Goal: Check status: Check status

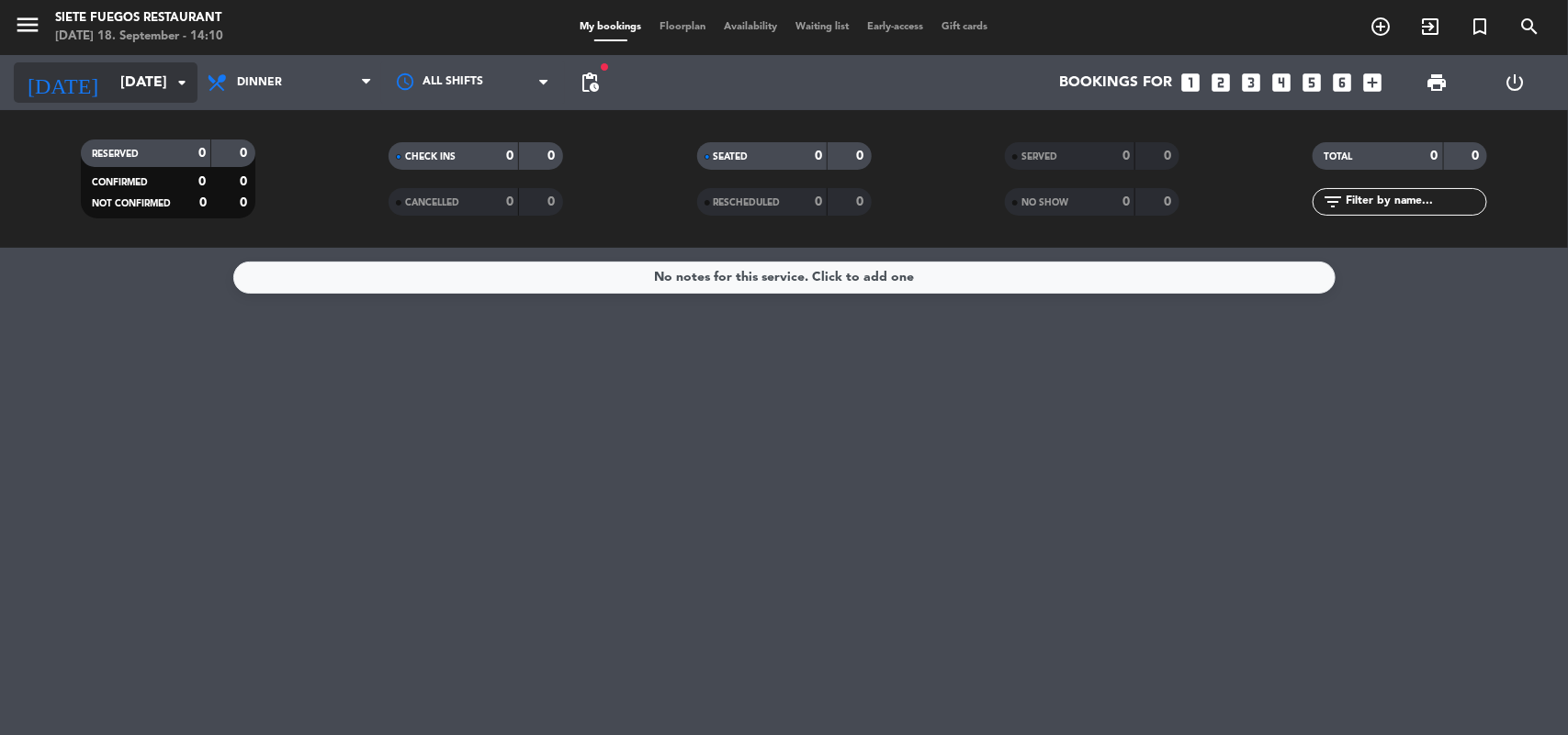
click at [158, 88] on input "[DATE]" at bounding box center [207, 83] width 194 height 36
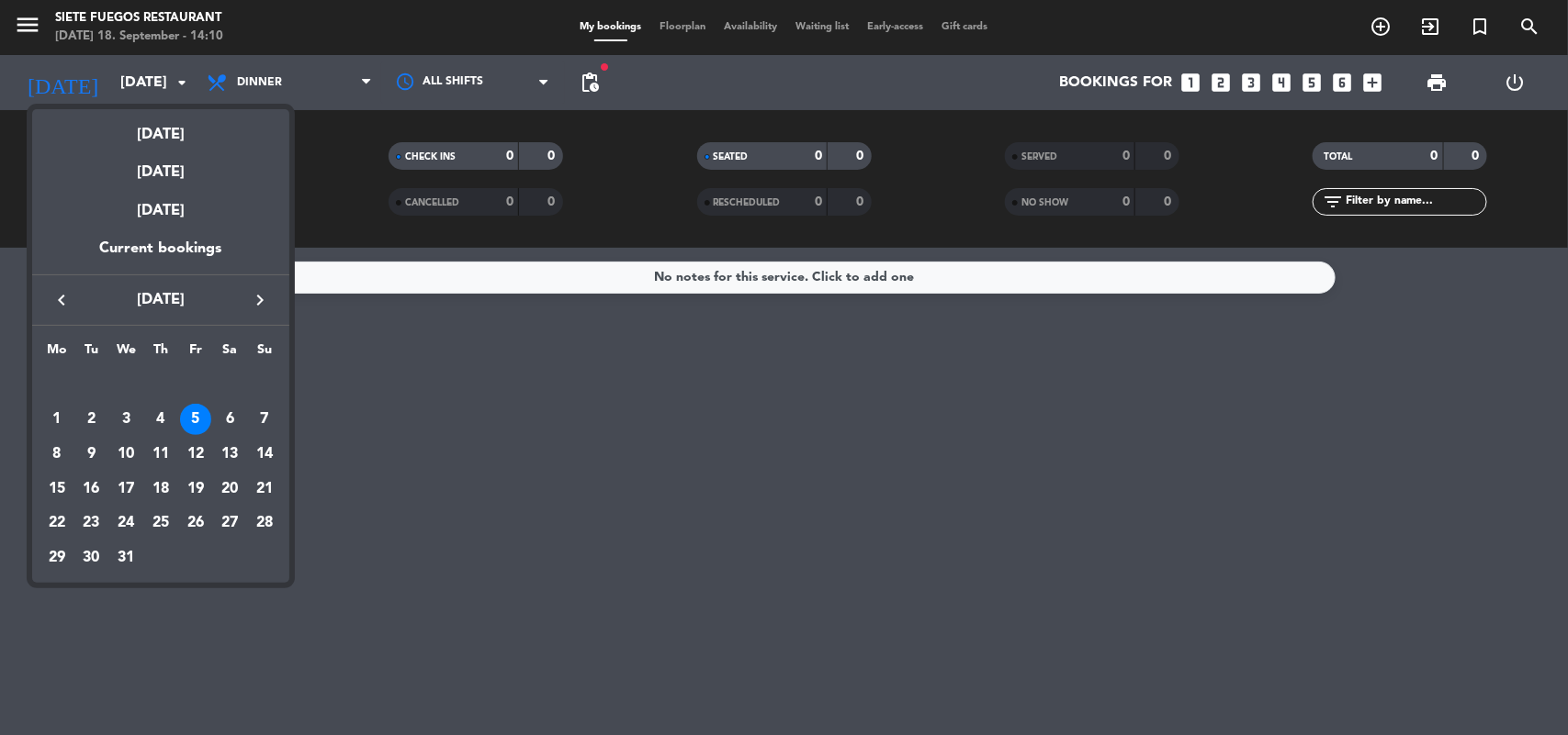
click at [47, 304] on button "keyboard_arrow_left" at bounding box center [61, 301] width 33 height 24
click at [200, 489] on div "19" at bounding box center [195, 488] width 31 height 31
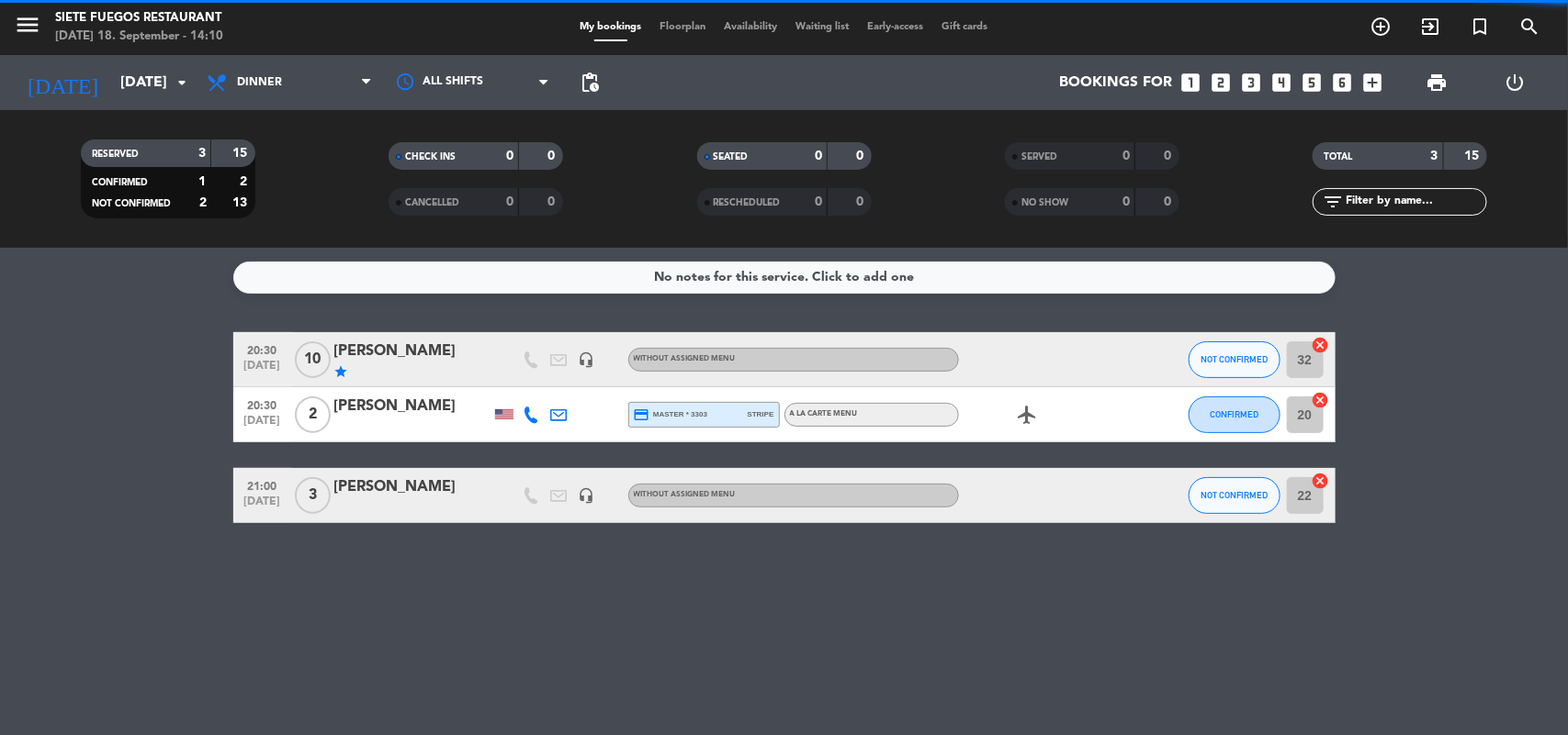
click at [363, 84] on icon at bounding box center [366, 82] width 8 height 15
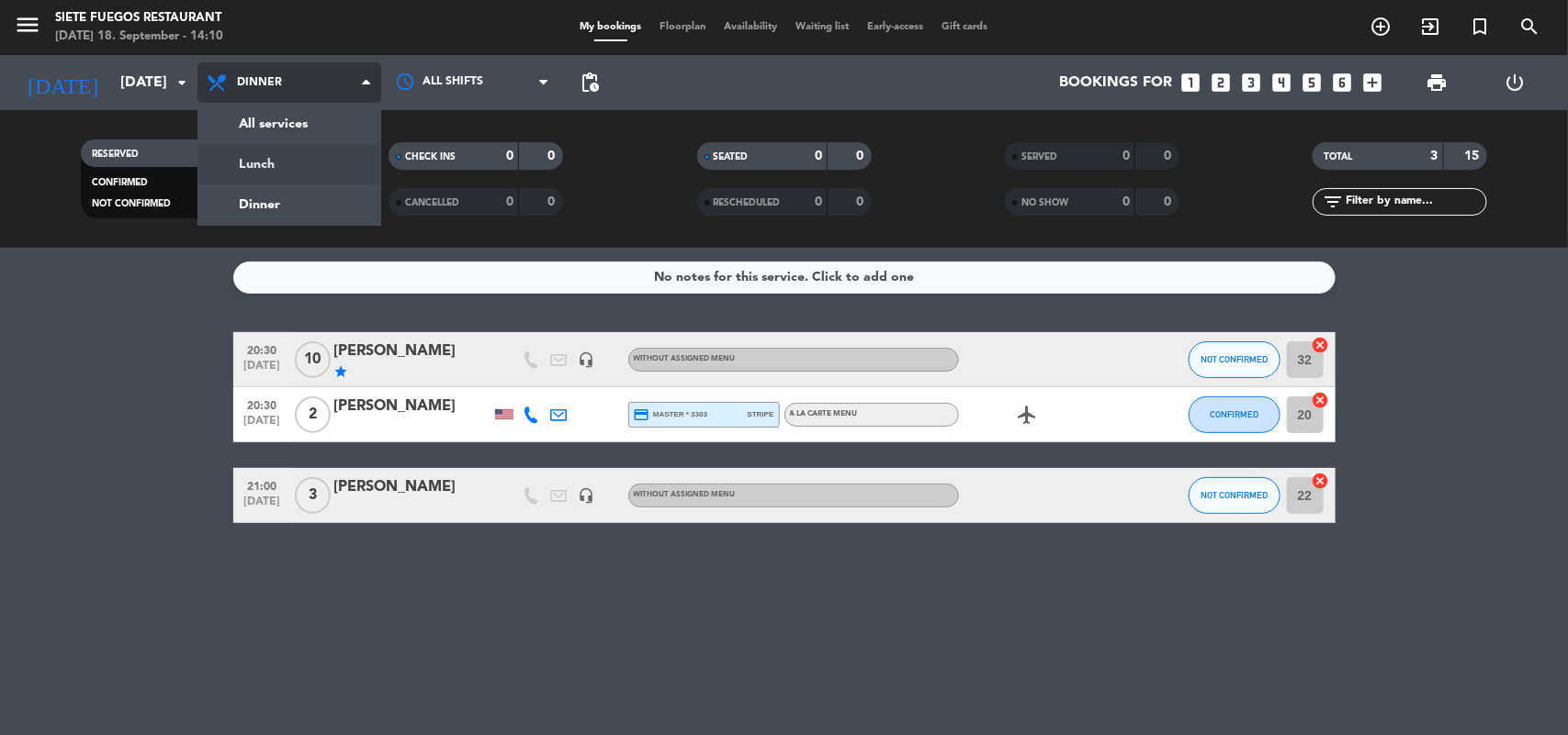
click at [337, 153] on div "menu Siete Fuegos Restaurant [DATE] 18. September - 14:10 My bookings Floorplan…" at bounding box center [784, 124] width 1568 height 248
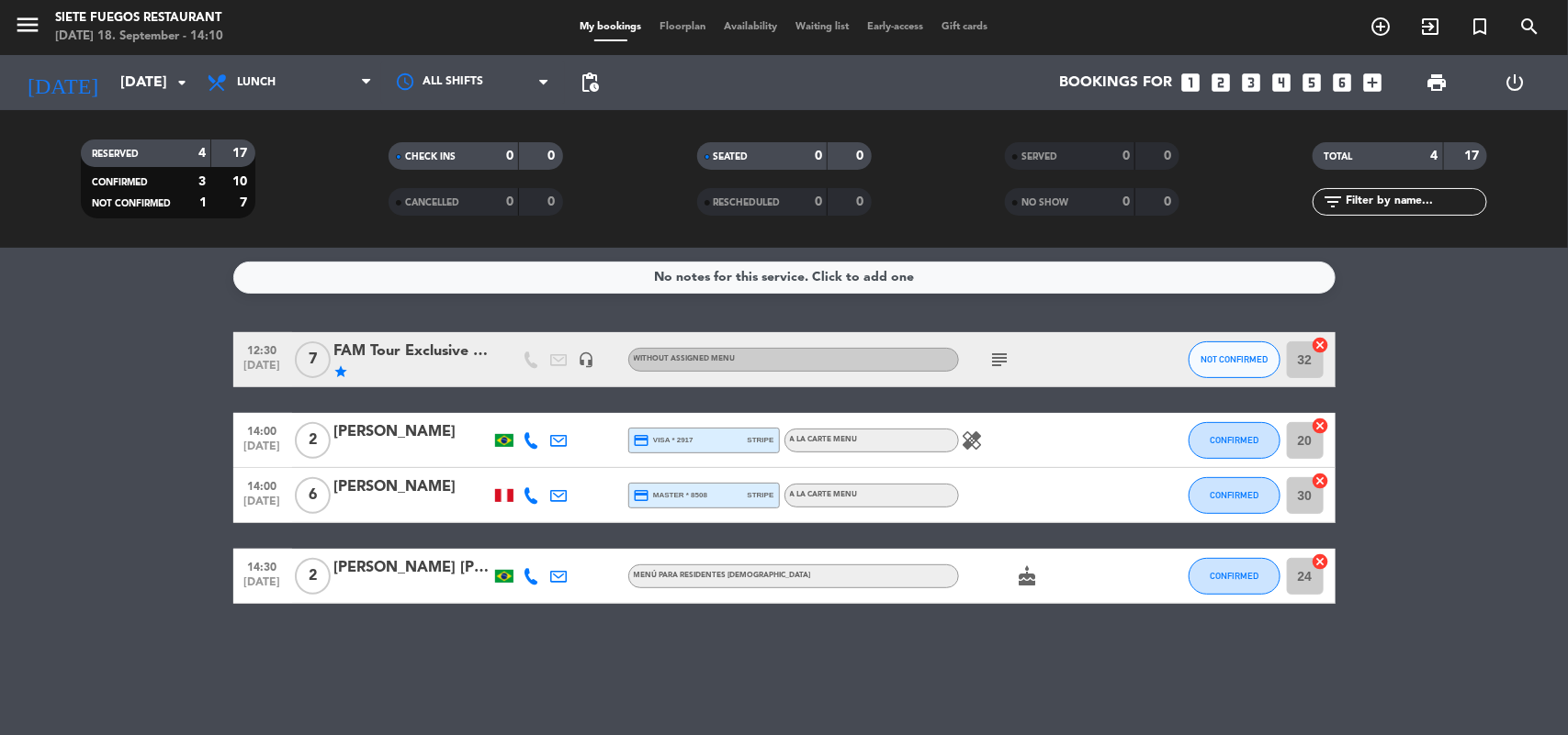
click at [990, 350] on icon "subject" at bounding box center [1000, 360] width 22 height 22
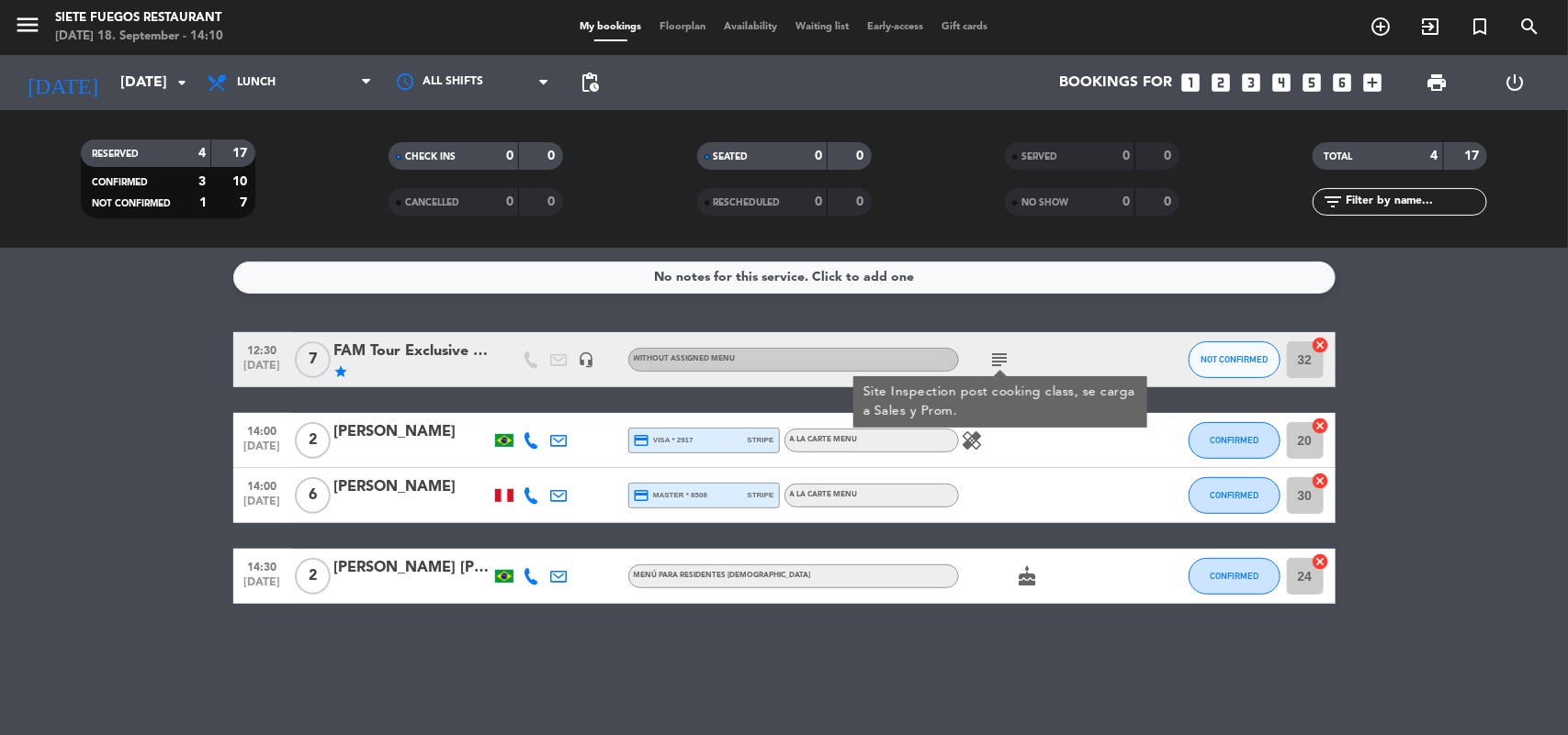
click at [93, 411] on bookings-row "12:30 [DATE] 7 FAM Tour Exclusive Travel star headset_mic Without assigned menu…" at bounding box center [784, 468] width 1568 height 272
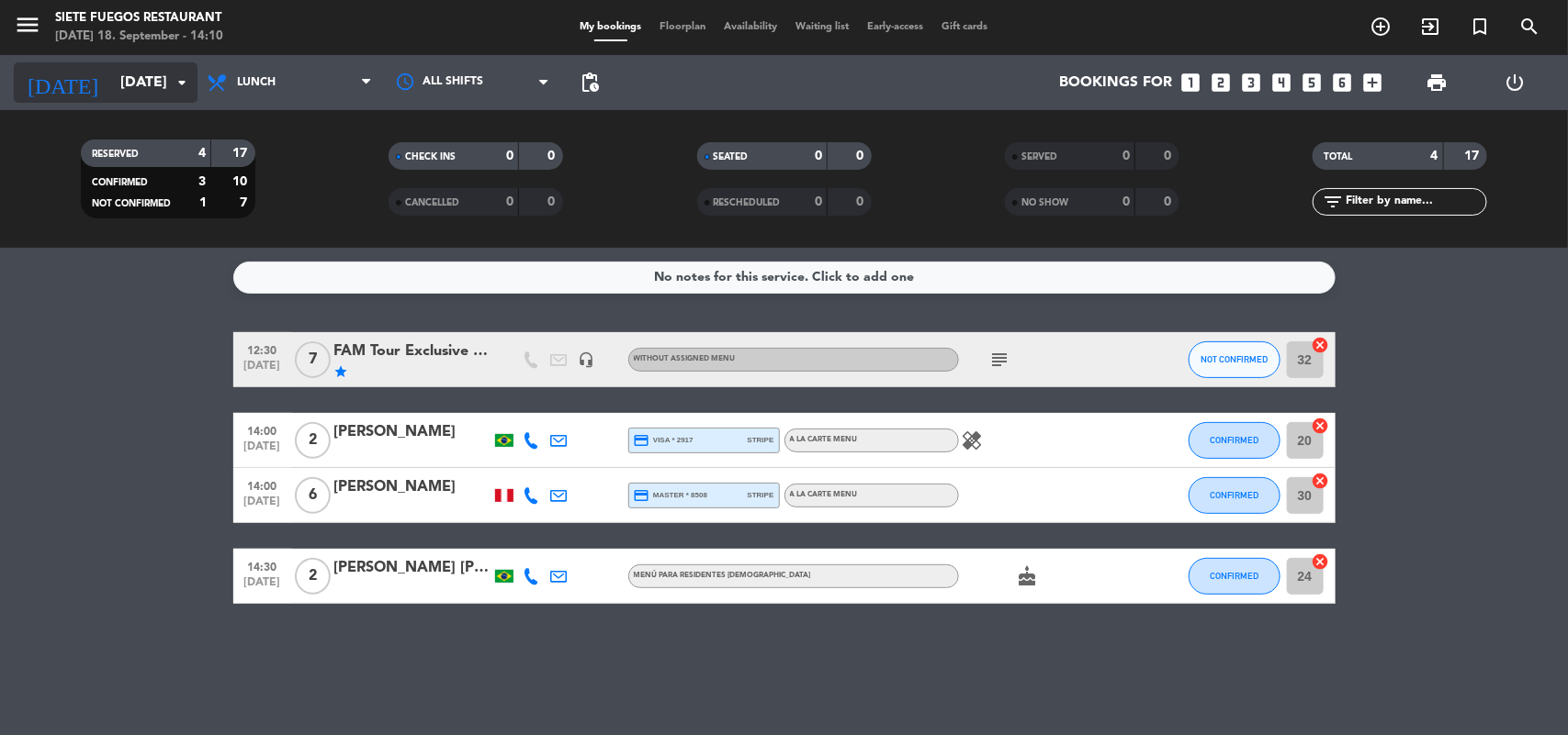
click at [177, 65] on input "[DATE]" at bounding box center [207, 83] width 194 height 36
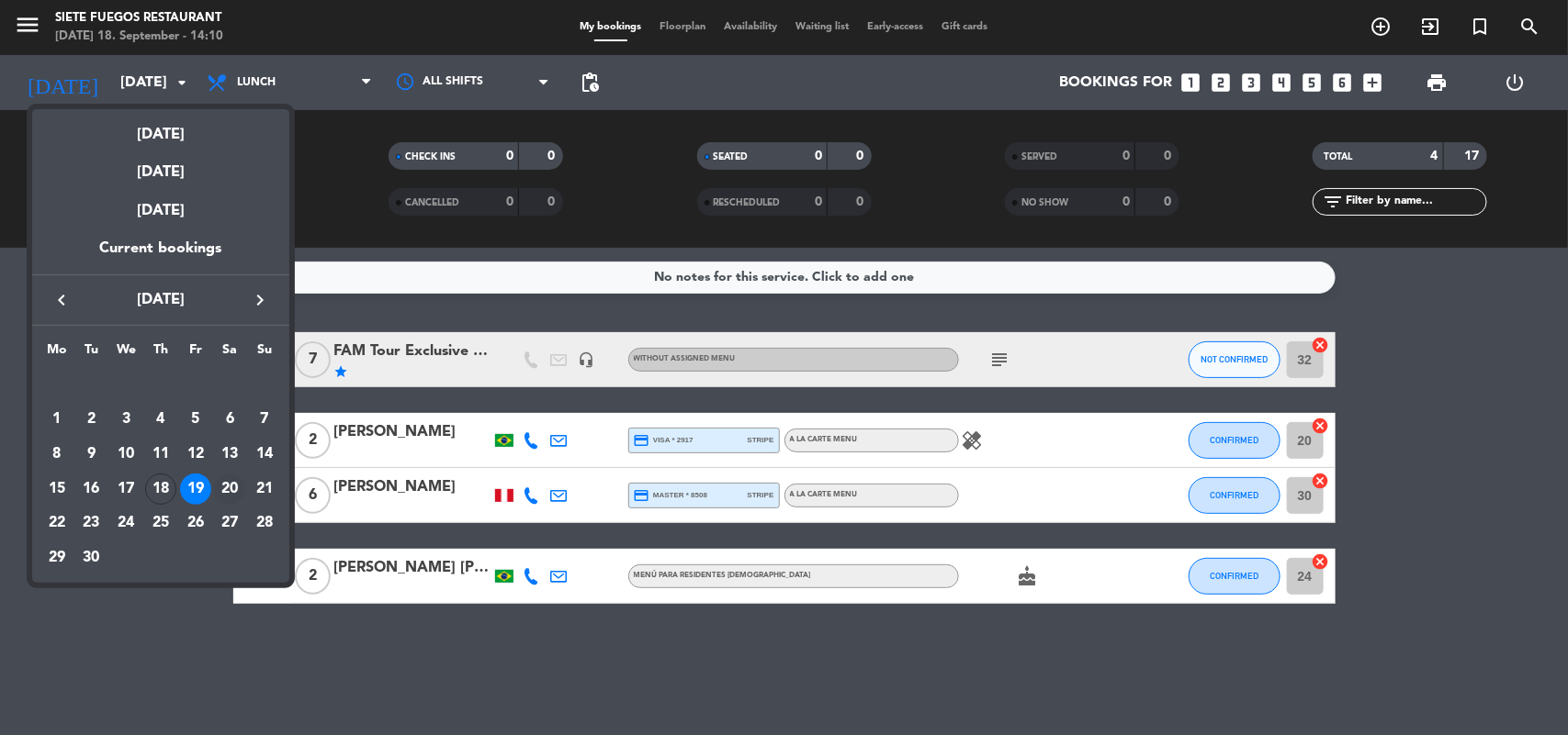
click at [221, 480] on div "20" at bounding box center [229, 488] width 31 height 31
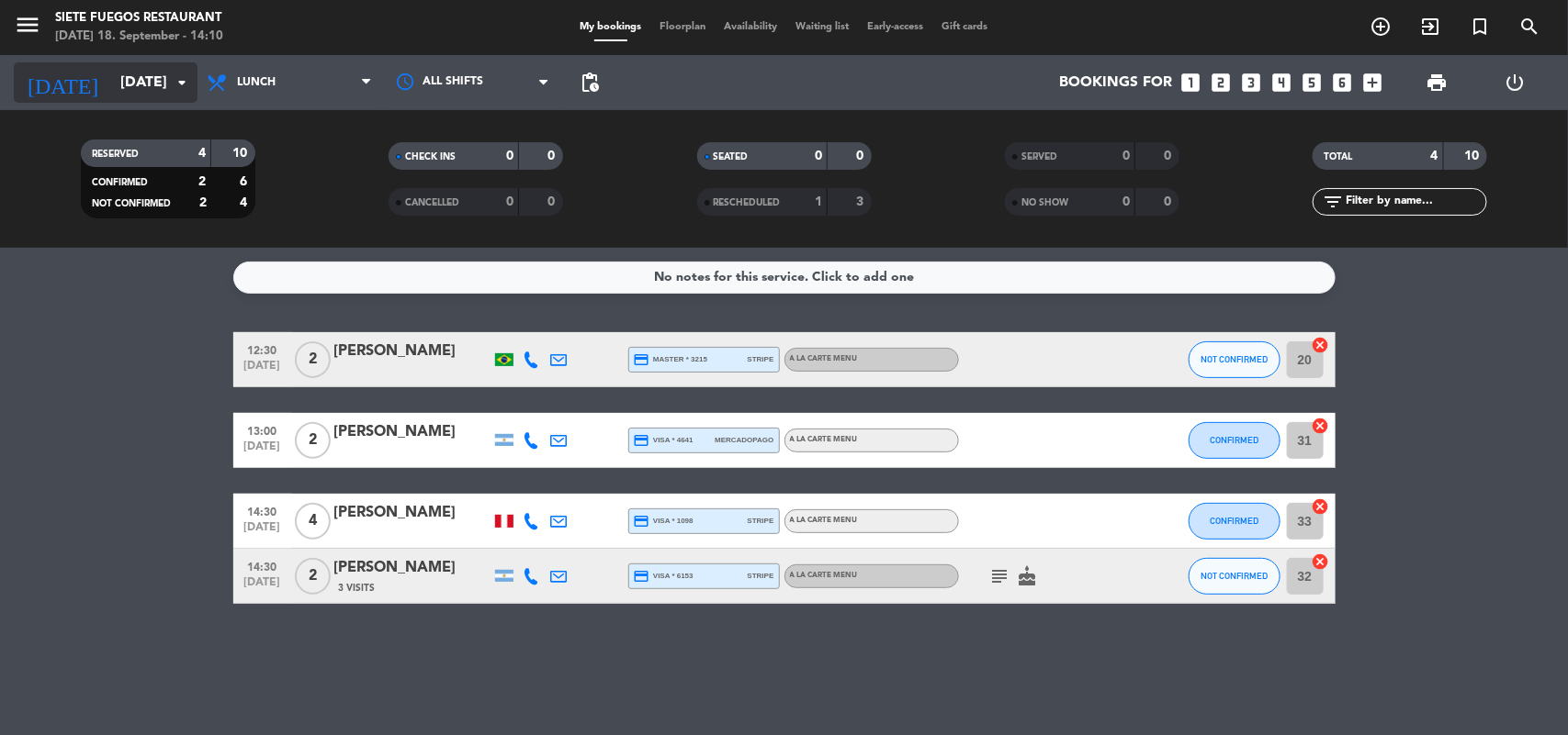
click at [153, 89] on input "[DATE]" at bounding box center [207, 83] width 194 height 36
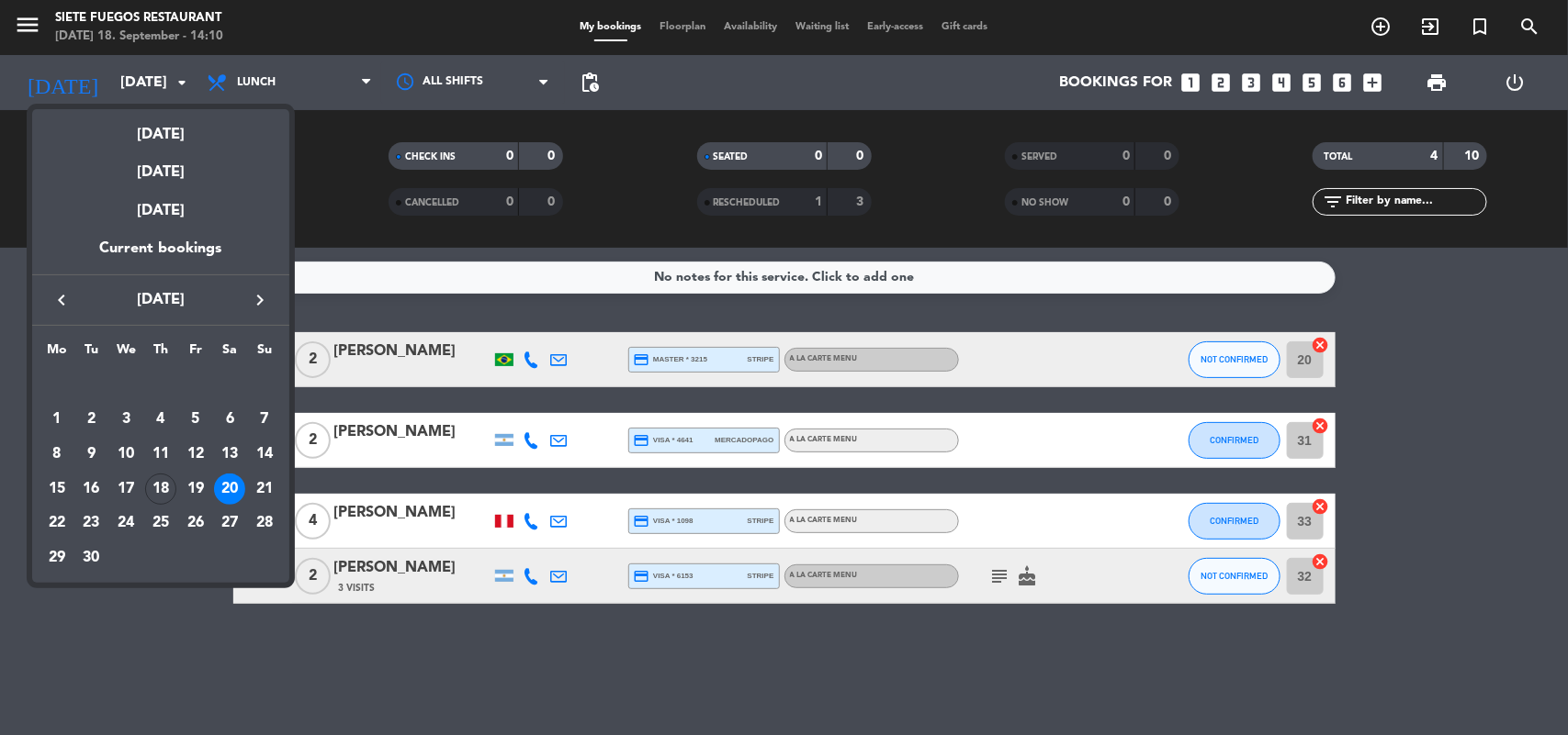
click at [163, 685] on div at bounding box center [784, 367] width 1568 height 735
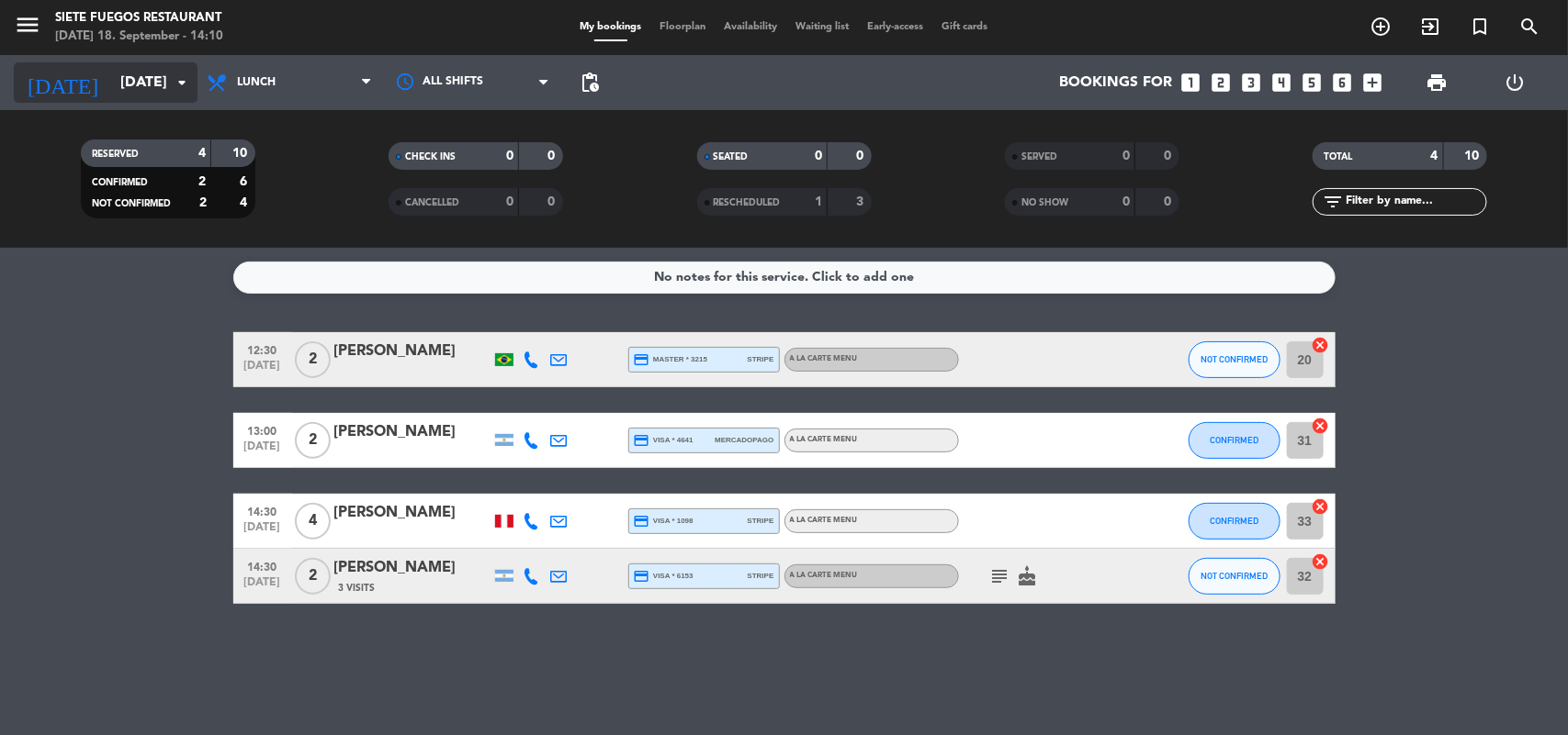
click at [179, 83] on icon "arrow_drop_down" at bounding box center [182, 82] width 22 height 22
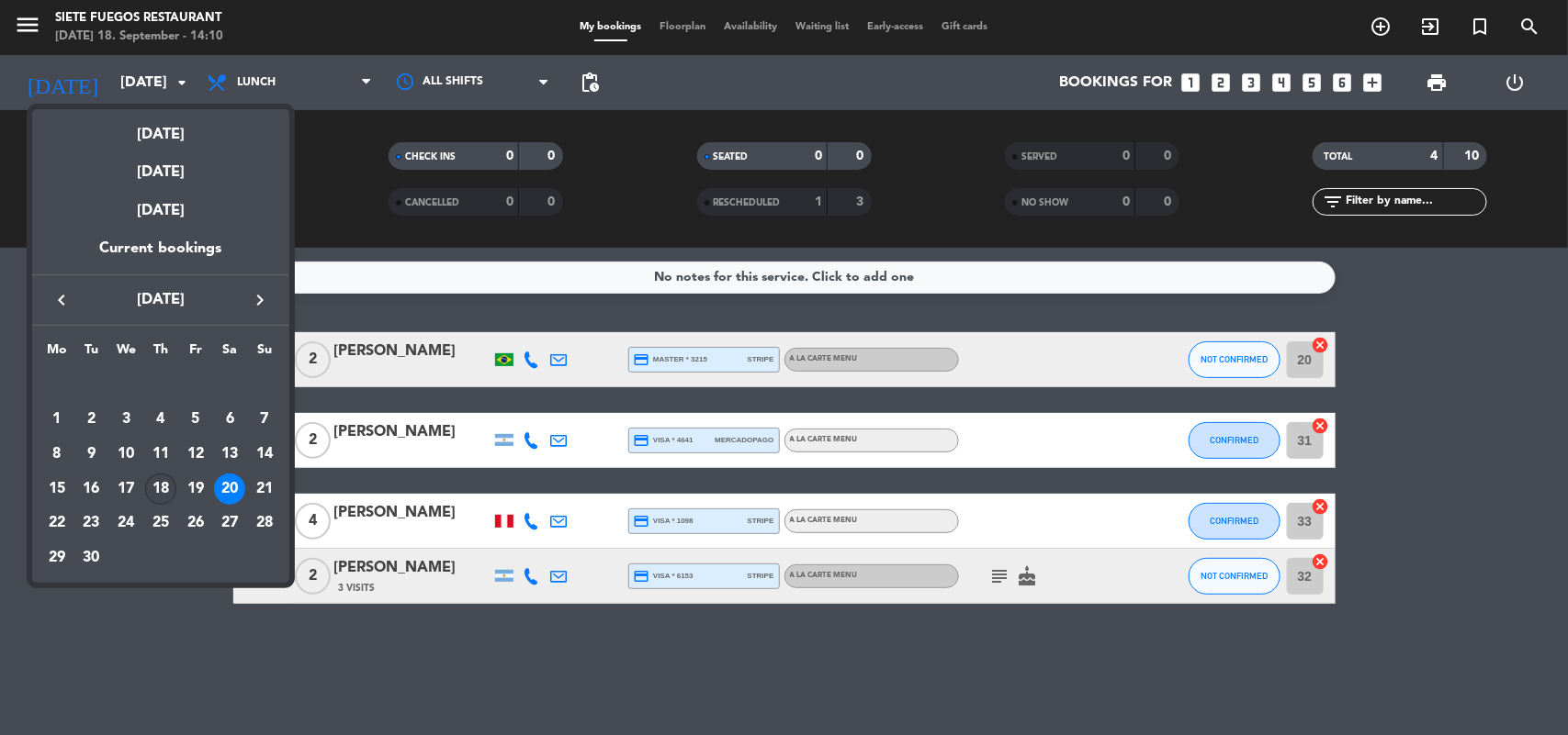
click at [166, 488] on div "18" at bounding box center [160, 488] width 31 height 31
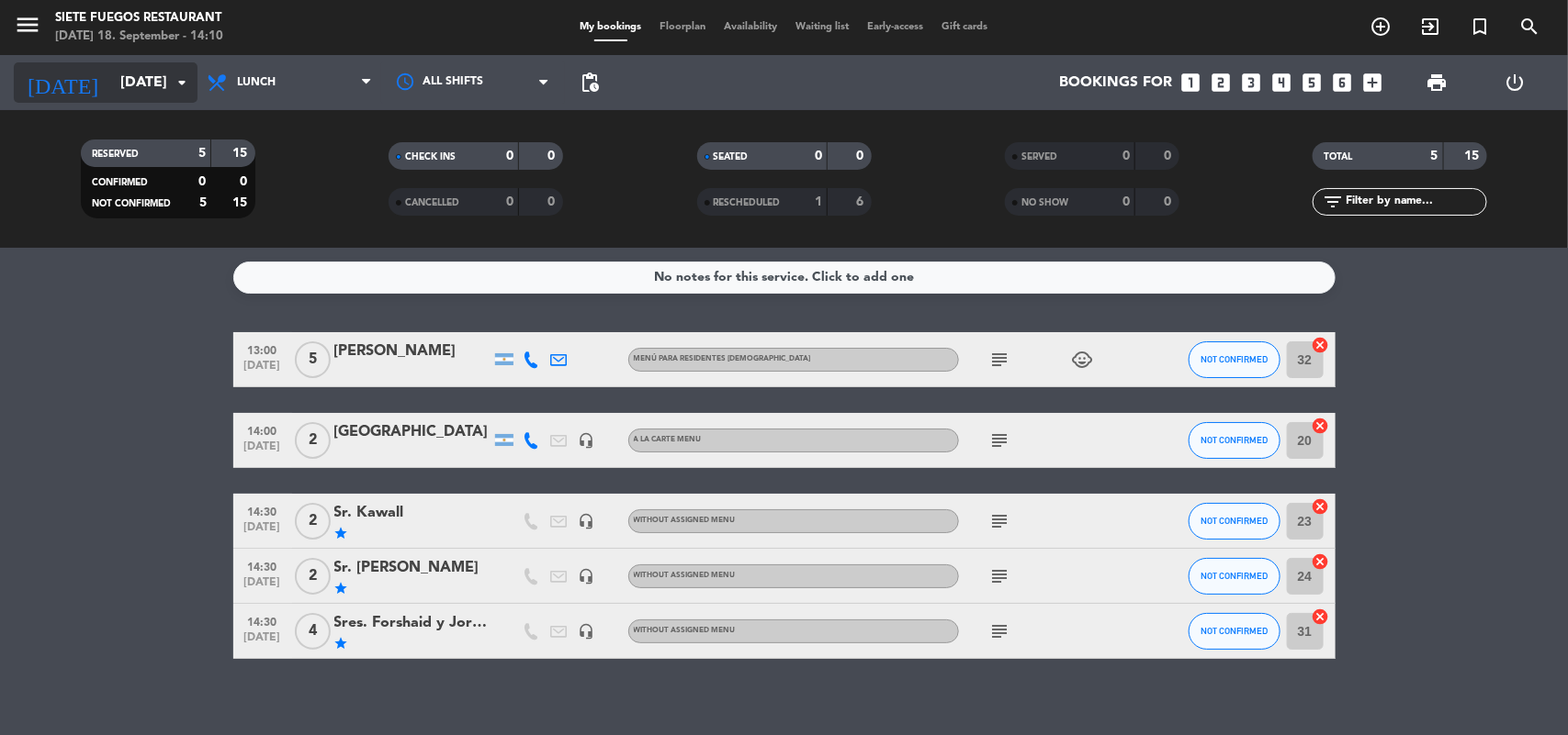
click at [138, 80] on input "[DATE]" at bounding box center [207, 83] width 194 height 36
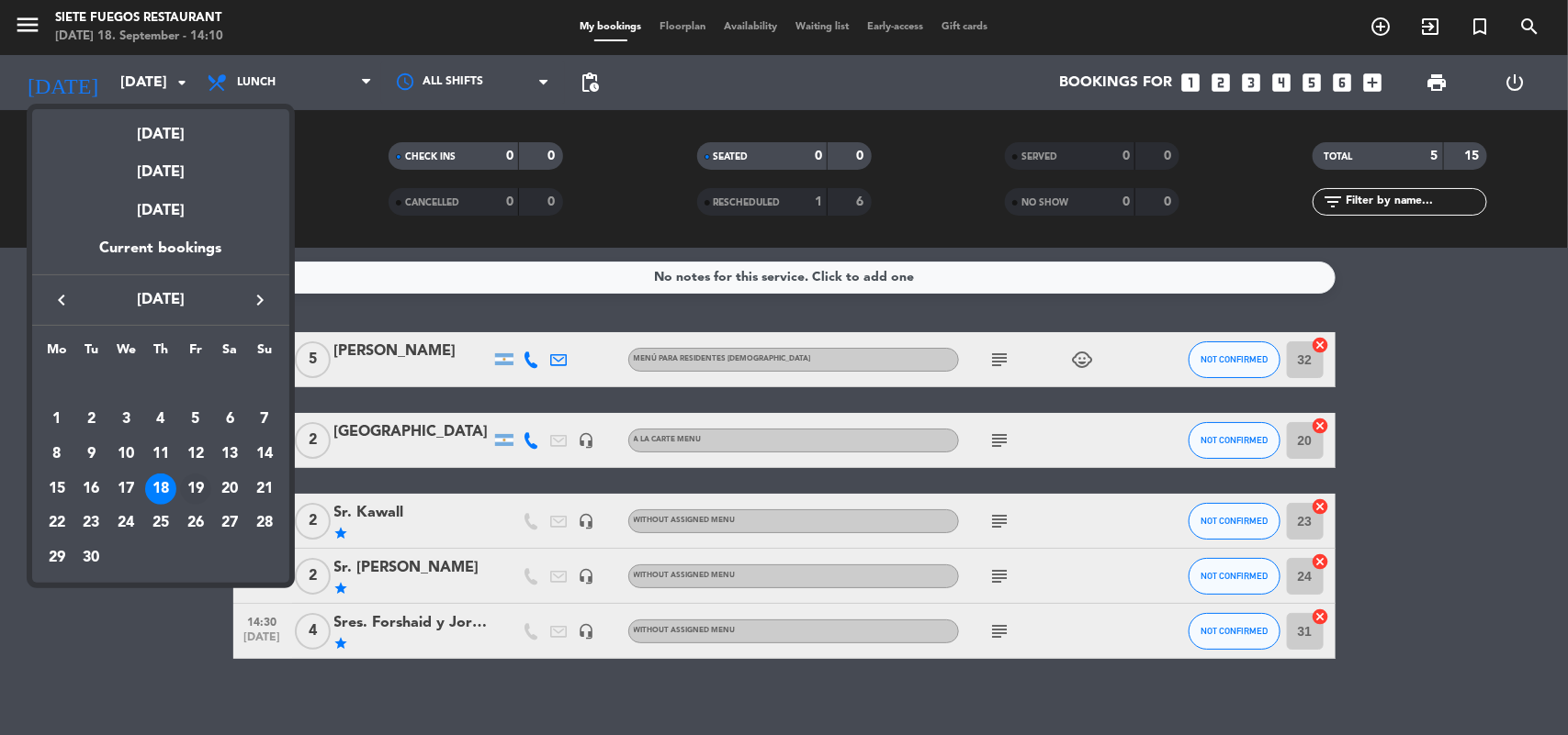
click at [198, 483] on div "19" at bounding box center [195, 488] width 31 height 31
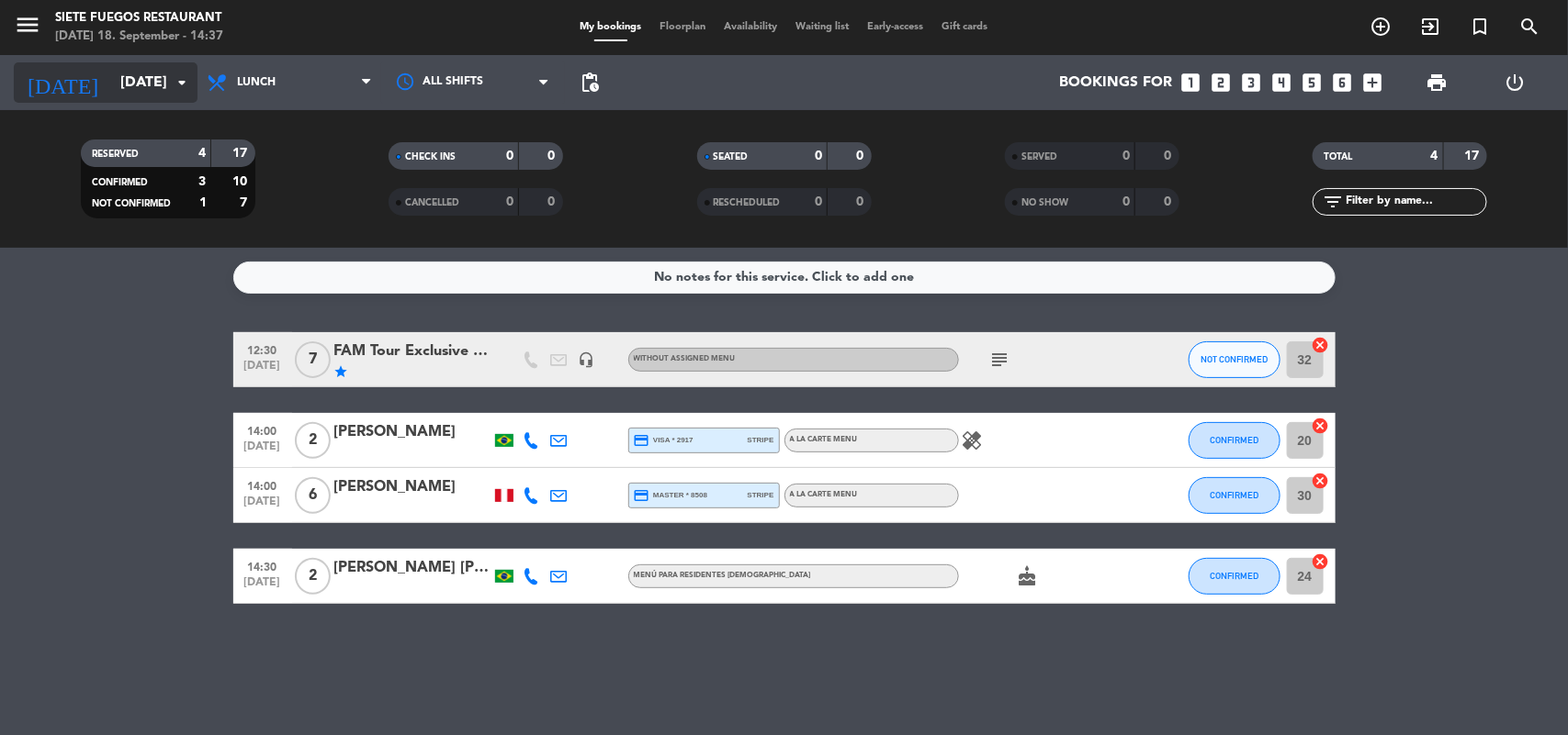
click at [161, 75] on input "[DATE]" at bounding box center [207, 83] width 194 height 36
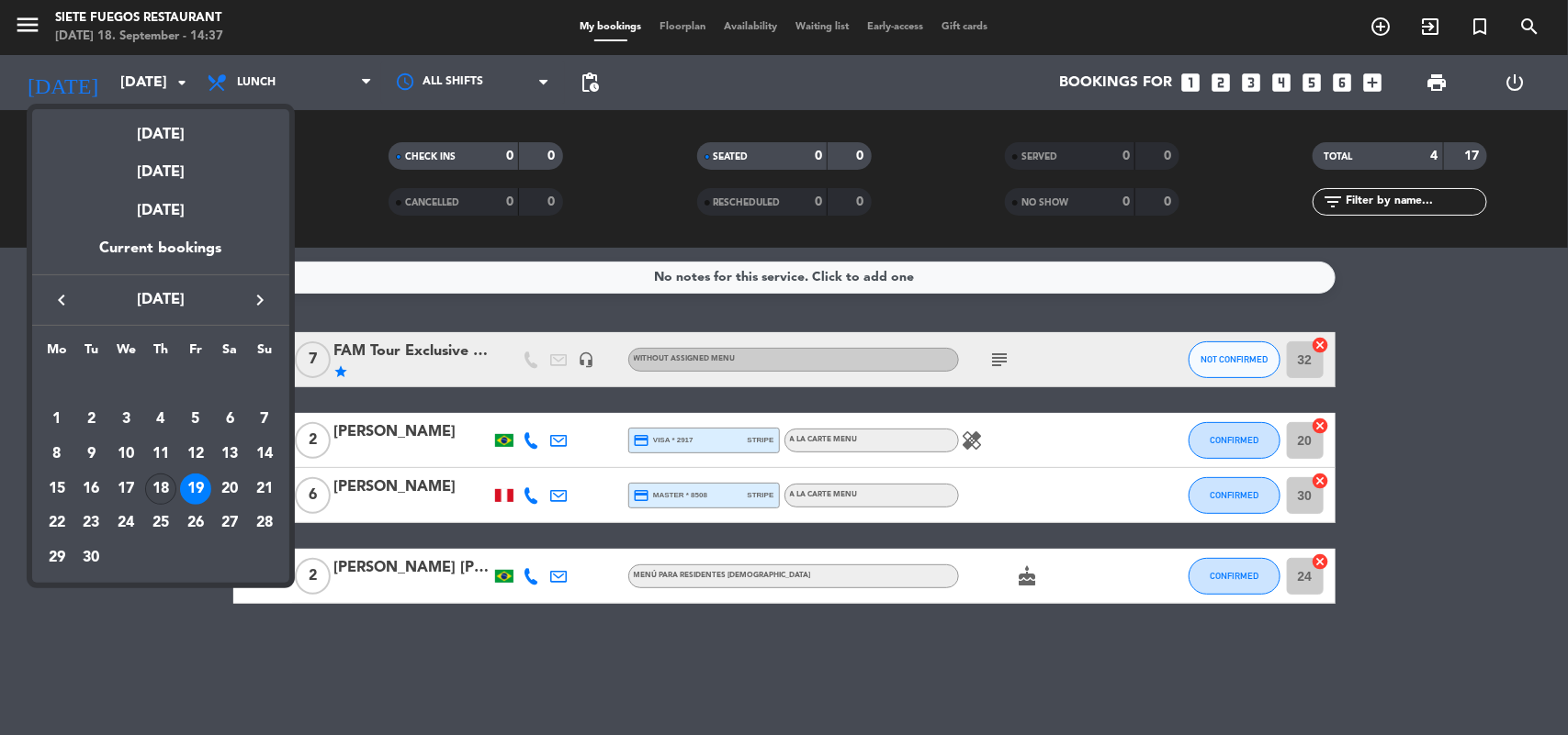
click at [156, 484] on div "18" at bounding box center [160, 488] width 31 height 31
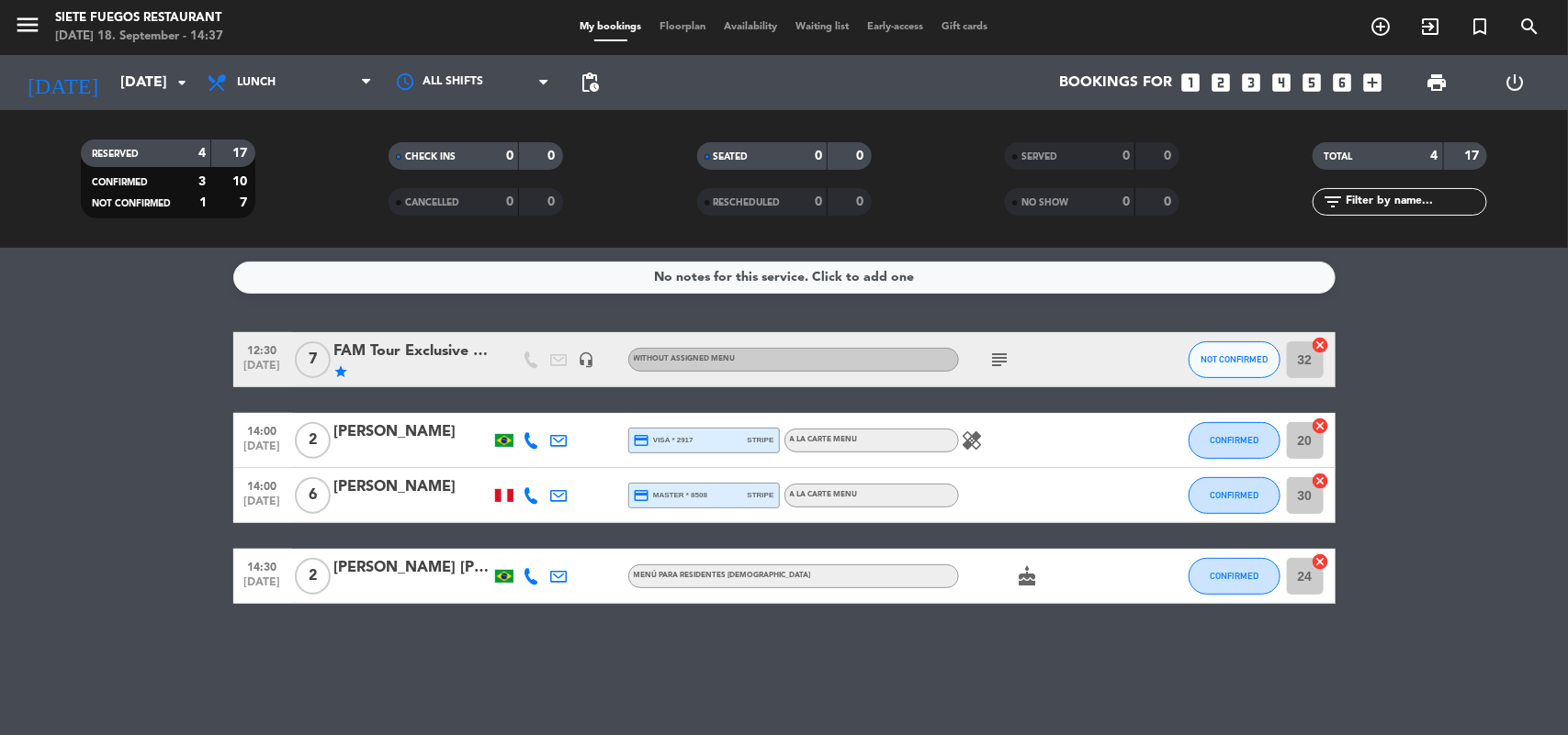
type input "[DATE]"
